Goal: Feedback & Contribution: Contribute content

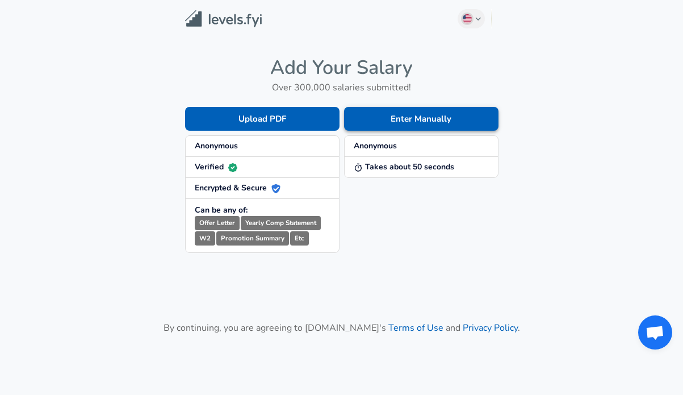
click at [430, 121] on button "Enter Manually" at bounding box center [421, 119] width 154 height 24
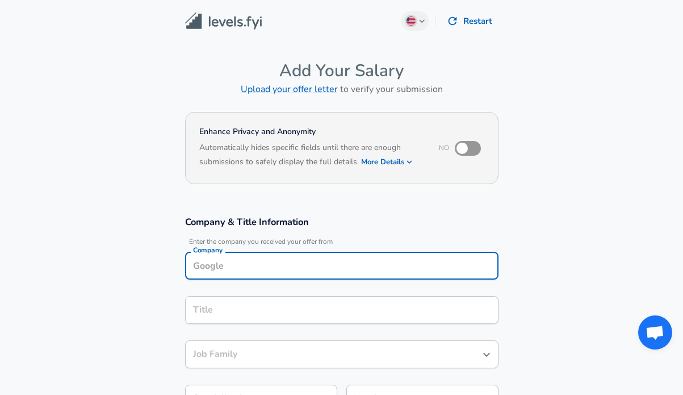
scroll to position [11, 0]
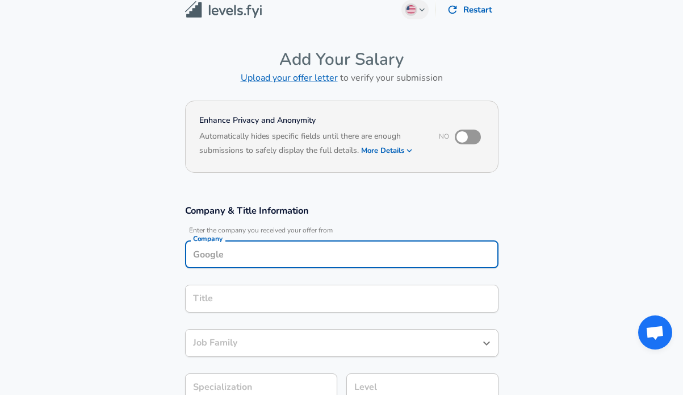
click at [312, 255] on input "Company" at bounding box center [341, 254] width 303 height 18
type input "[PERSON_NAME] fargo"
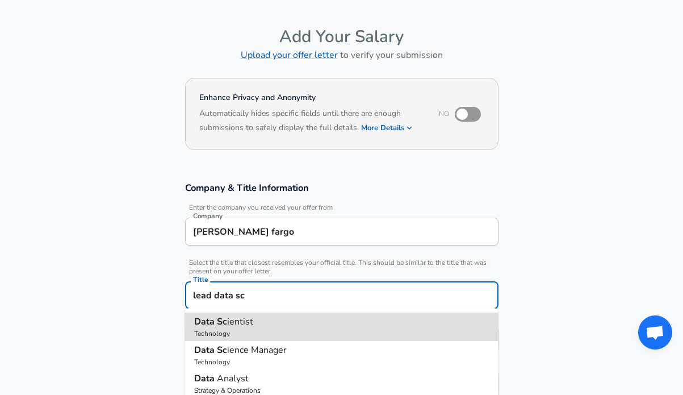
type input "Data Scientist"
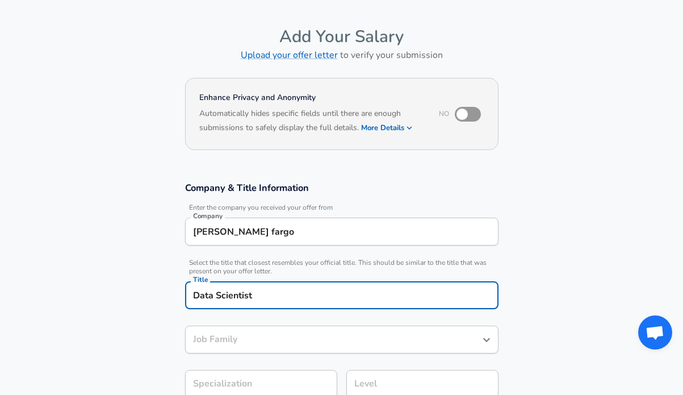
type input "Data Scientist"
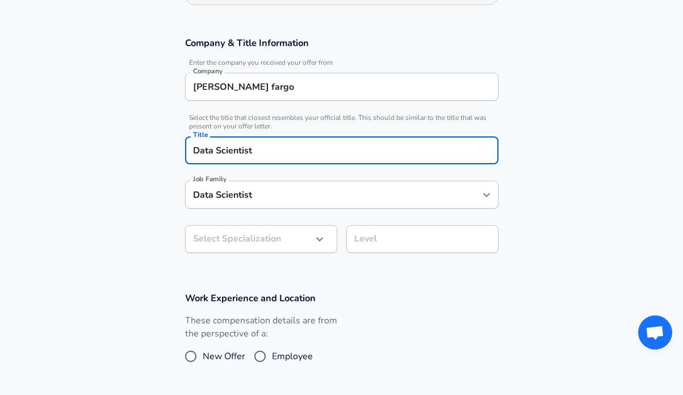
scroll to position [190, 0]
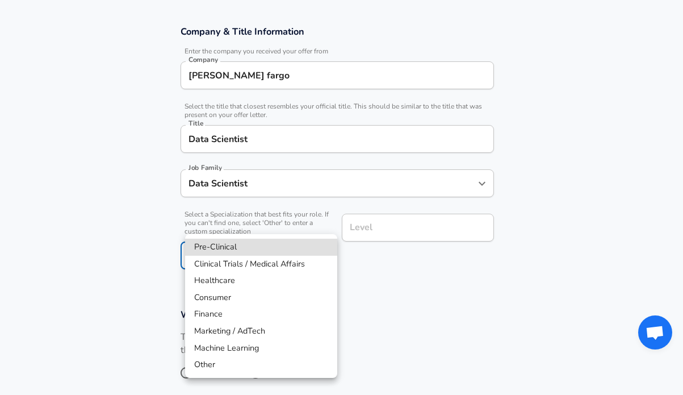
click at [254, 204] on body "English ([GEOGRAPHIC_DATA]) Change Restart Add Your Salary Upload your offer le…" at bounding box center [341, 7] width 683 height 395
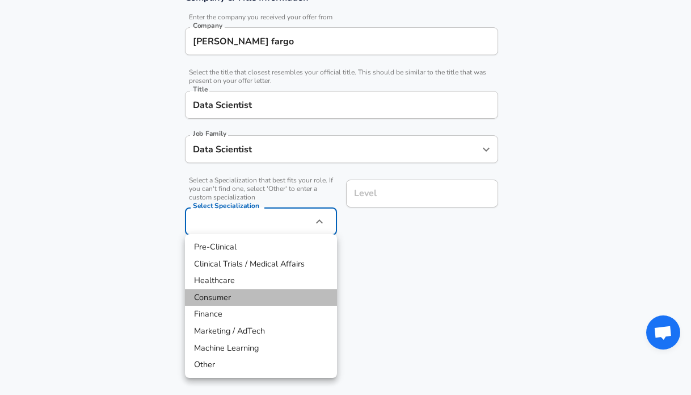
click at [263, 295] on li "Consumer" at bounding box center [261, 297] width 152 height 17
type input "Consumer"
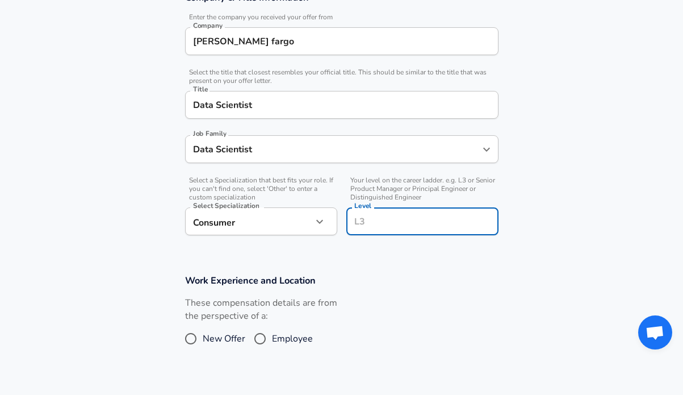
scroll to position [247, 0]
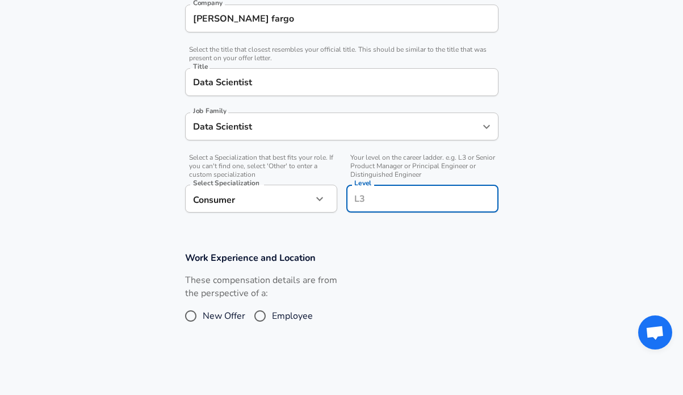
click at [384, 194] on input "Level" at bounding box center [422, 199] width 142 height 18
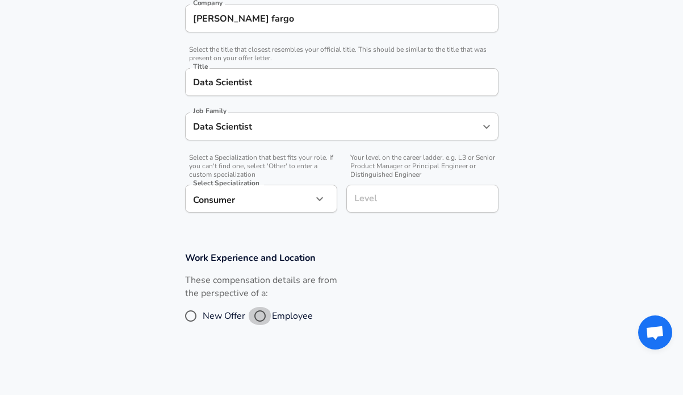
click at [261, 319] on input "Employee" at bounding box center [260, 316] width 24 height 18
radio input "true"
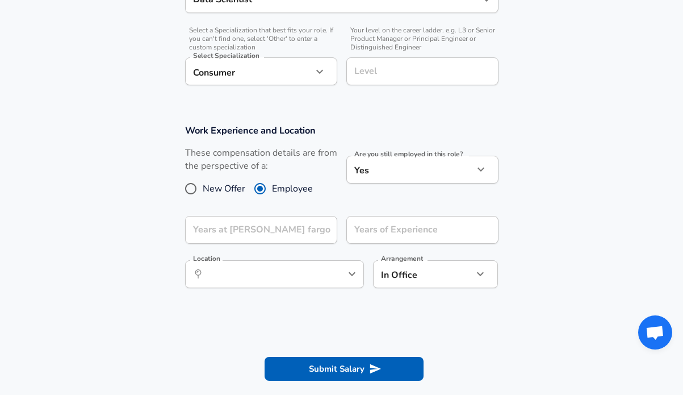
scroll to position [377, 0]
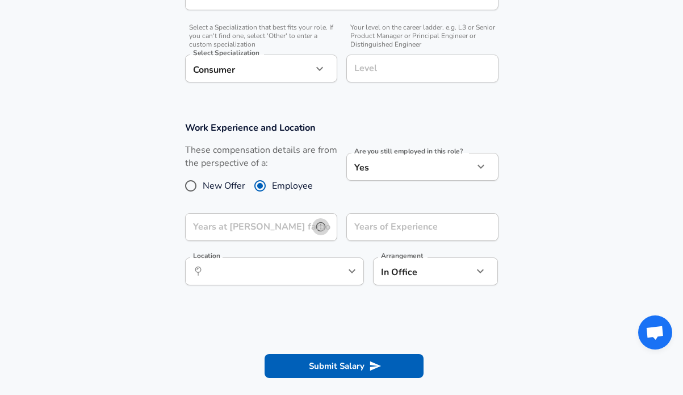
click at [325, 230] on icon "help" at bounding box center [320, 226] width 11 height 11
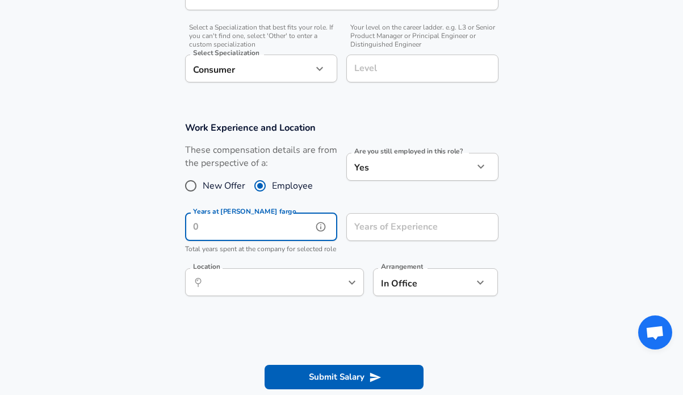
click at [282, 225] on input "Years at [PERSON_NAME] fargo" at bounding box center [248, 227] width 127 height 28
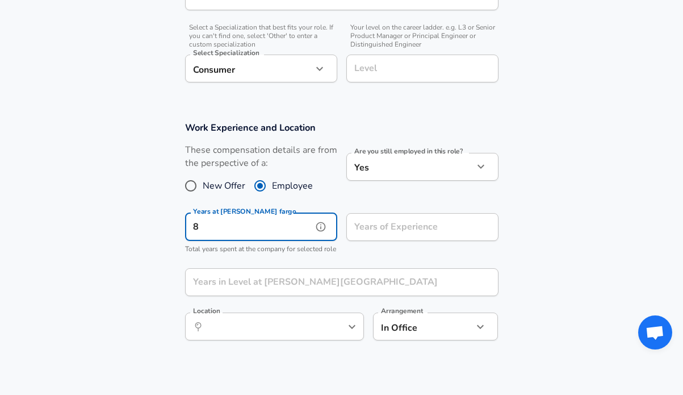
type input "8"
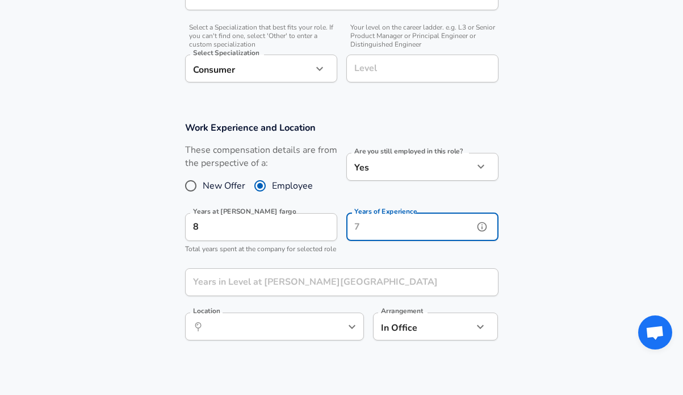
click at [447, 233] on input "Years of Experience" at bounding box center [409, 227] width 127 height 28
type input "10"
click at [389, 294] on input "Years in Level at [PERSON_NAME][GEOGRAPHIC_DATA]" at bounding box center [329, 282] width 288 height 28
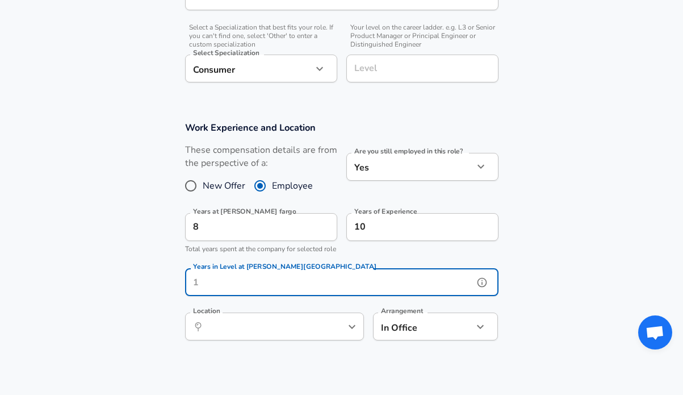
click at [341, 335] on button "help" at bounding box center [333, 326] width 17 height 17
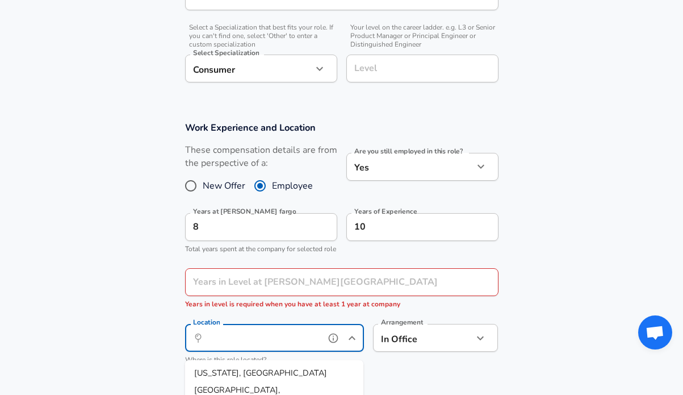
click at [311, 345] on input "Location" at bounding box center [262, 338] width 116 height 18
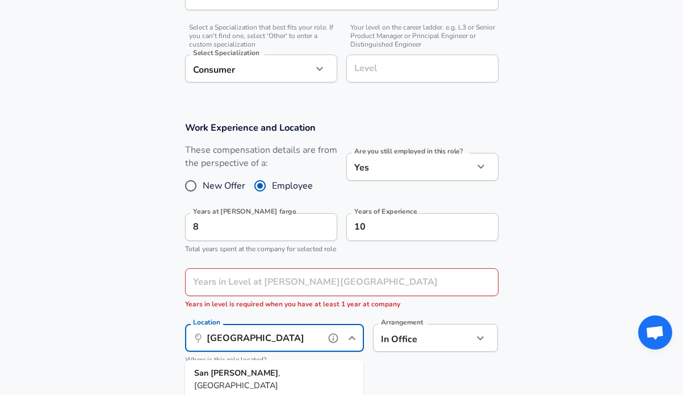
type input "[GEOGRAPHIC_DATA]"
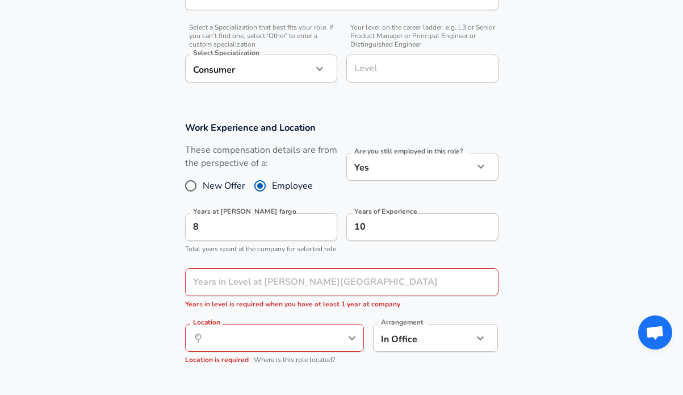
click at [539, 275] on section "Work Experience and Location These compensation details are from the perspectiv…" at bounding box center [341, 248] width 683 height 280
click at [316, 346] on input "Location" at bounding box center [262, 338] width 116 height 18
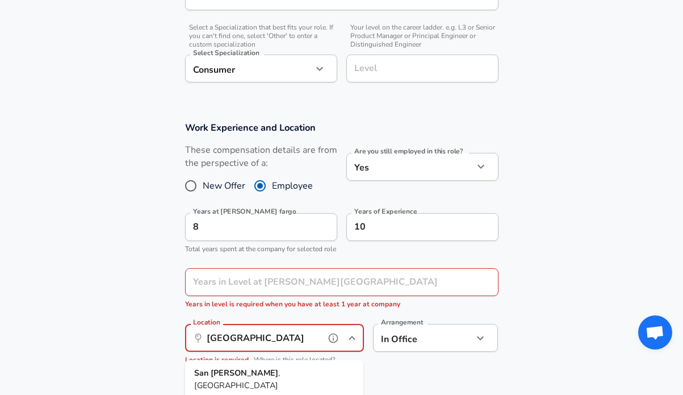
click at [245, 375] on strong "[PERSON_NAME]" at bounding box center [245, 372] width 68 height 11
type input "[GEOGRAPHIC_DATA], [GEOGRAPHIC_DATA]"
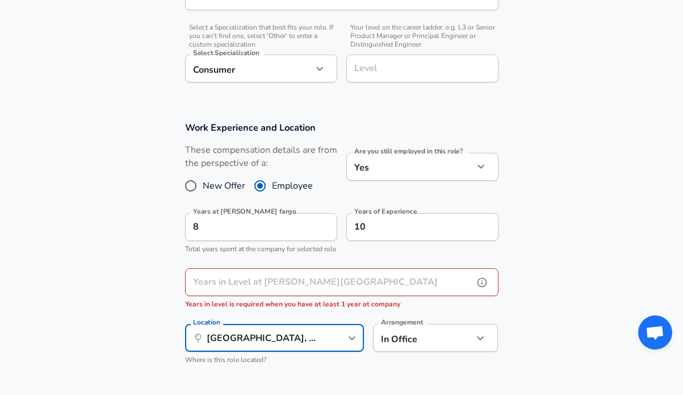
click at [391, 287] on input "Years in Level at [PERSON_NAME][GEOGRAPHIC_DATA]" at bounding box center [329, 282] width 288 height 28
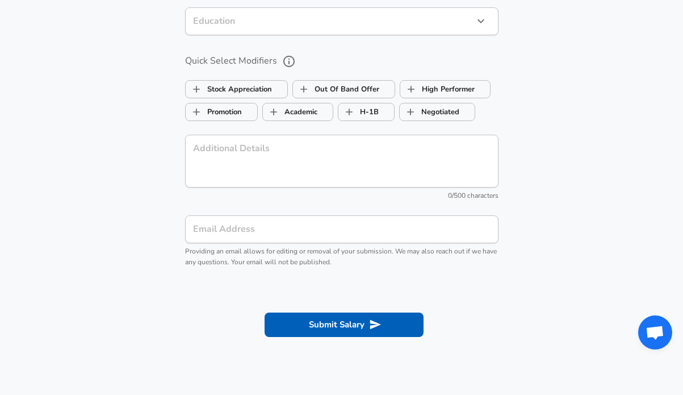
scroll to position [1045, 0]
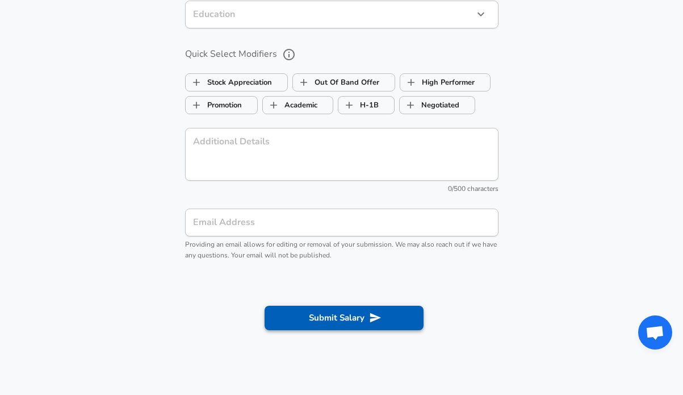
type input "8"
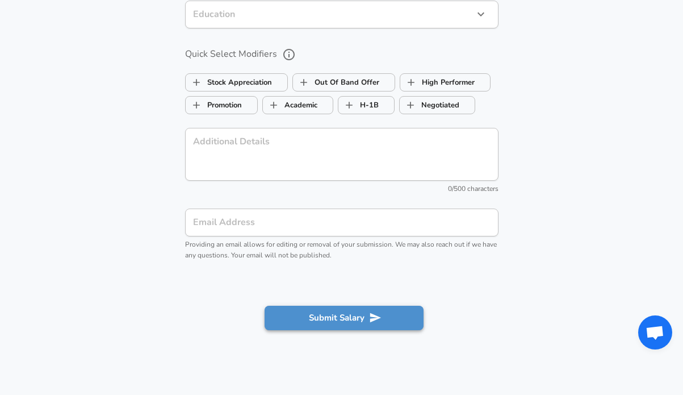
click at [374, 324] on icon "submit" at bounding box center [375, 317] width 12 height 12
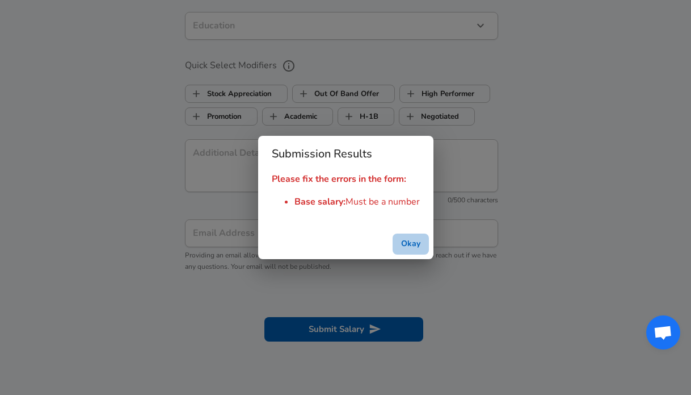
click at [417, 242] on button "Okay" at bounding box center [411, 243] width 36 height 21
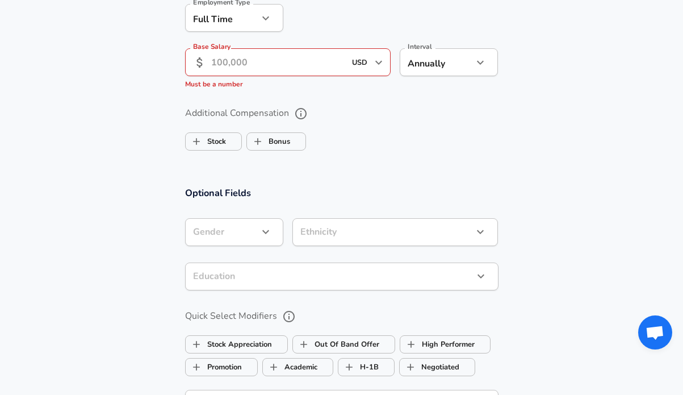
scroll to position [792, 0]
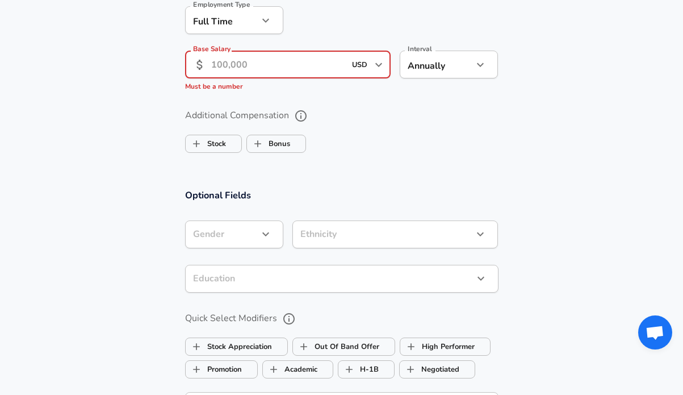
click at [274, 73] on input "Base Salary" at bounding box center [278, 65] width 135 height 28
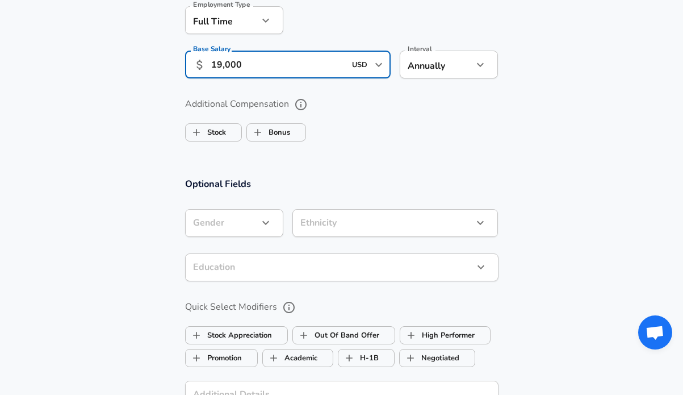
type input "190,000"
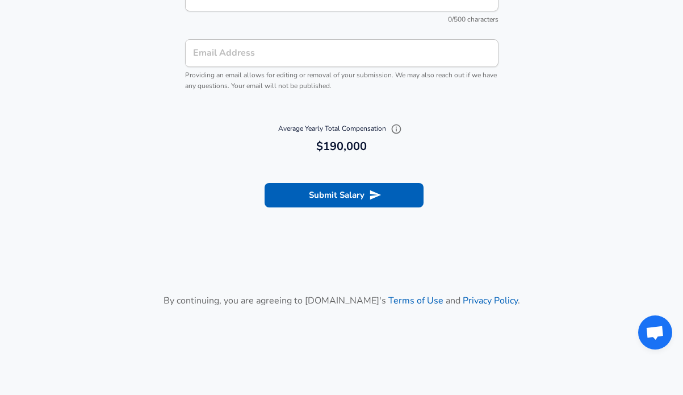
scroll to position [1216, 0]
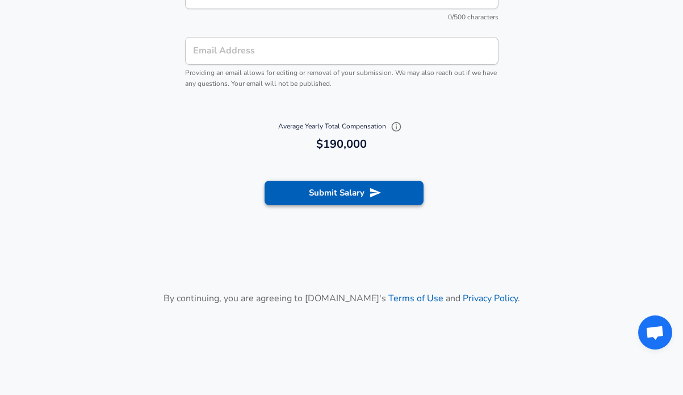
click at [353, 196] on button "Submit Salary" at bounding box center [344, 193] width 159 height 24
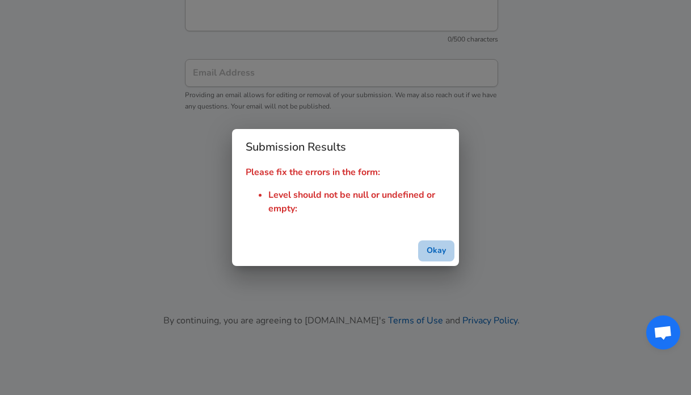
click at [446, 247] on button "Okay" at bounding box center [436, 250] width 36 height 21
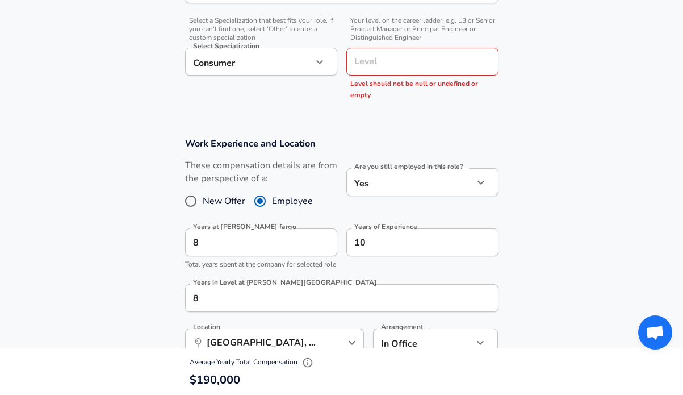
scroll to position [340, 0]
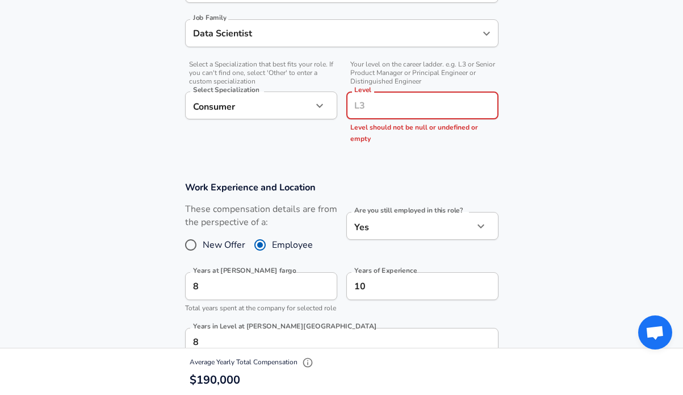
click at [418, 107] on input "Level" at bounding box center [422, 106] width 142 height 18
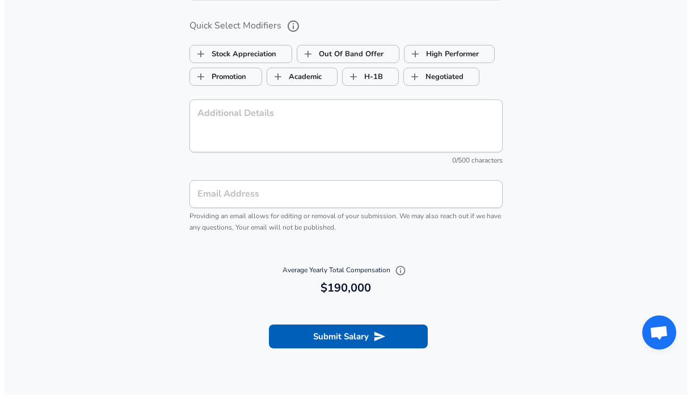
scroll to position [1129, 0]
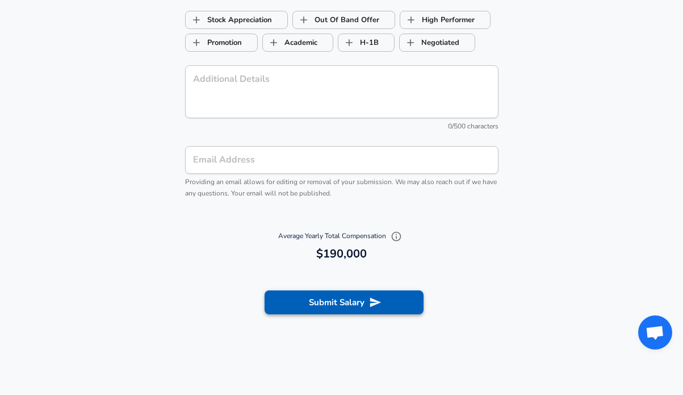
type input "4"
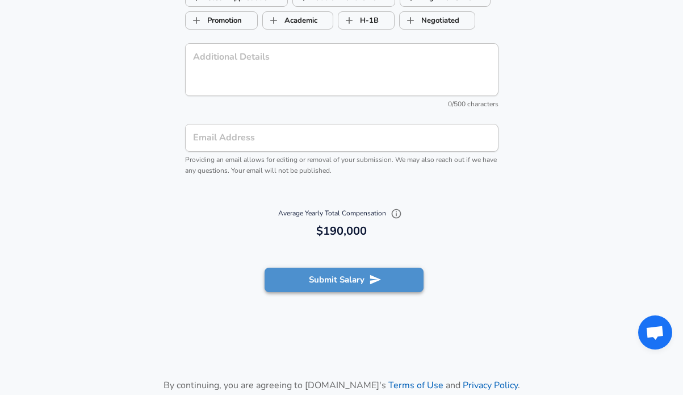
click at [332, 308] on section "Submit Salary" at bounding box center [341, 278] width 683 height 64
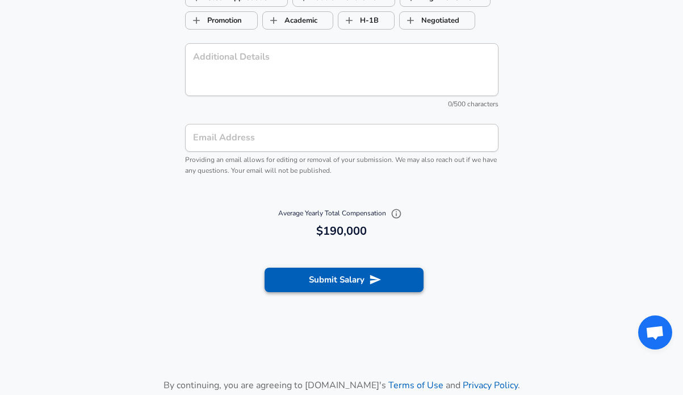
click at [365, 291] on button "Submit Salary" at bounding box center [344, 279] width 159 height 24
